Goal: Transaction & Acquisition: Purchase product/service

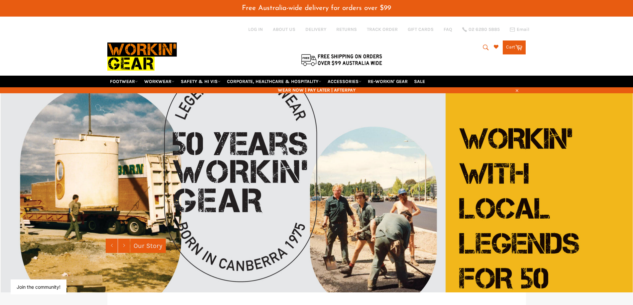
click at [483, 48] on icon "submit" at bounding box center [486, 48] width 6 height 6
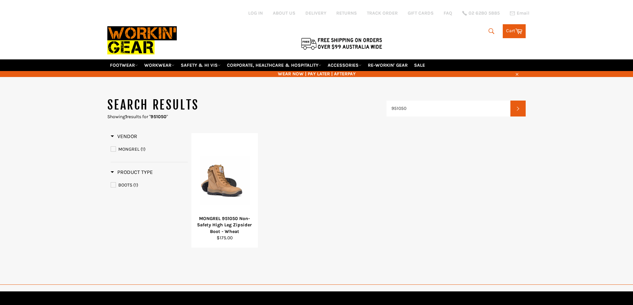
drag, startPoint x: 407, startPoint y: 105, endPoint x: 386, endPoint y: 106, distance: 21.0
click at [386, 105] on input "951050" at bounding box center [448, 109] width 124 height 16
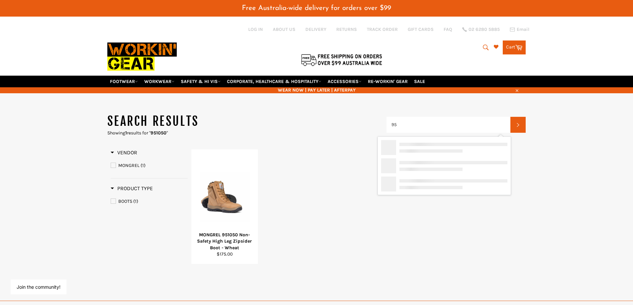
type input "9"
type input "park"
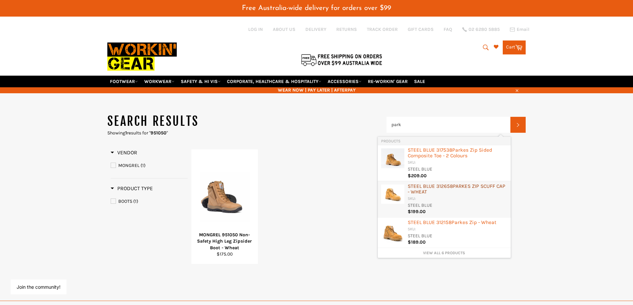
click at [418, 188] on div "STEEL BLUE 312658 PARK ES ZIP SCUFF CAP - WHEAT" at bounding box center [458, 190] width 100 height 12
